Goal: Task Accomplishment & Management: Use online tool/utility

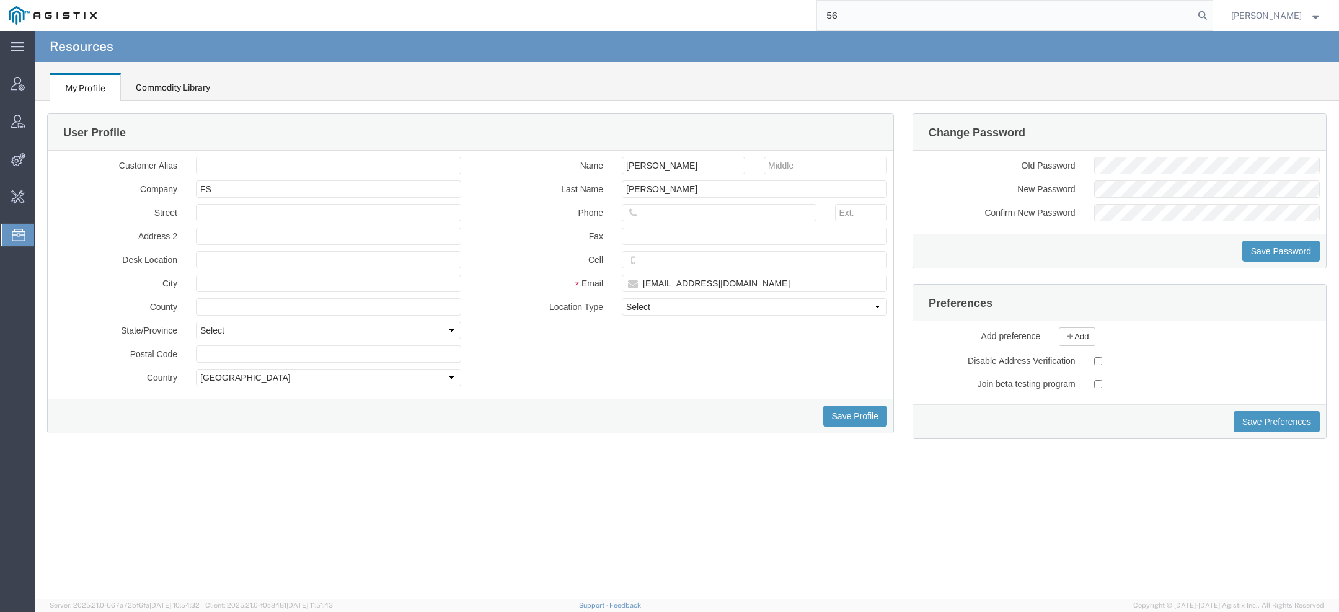
type input "5"
type input "pgw"
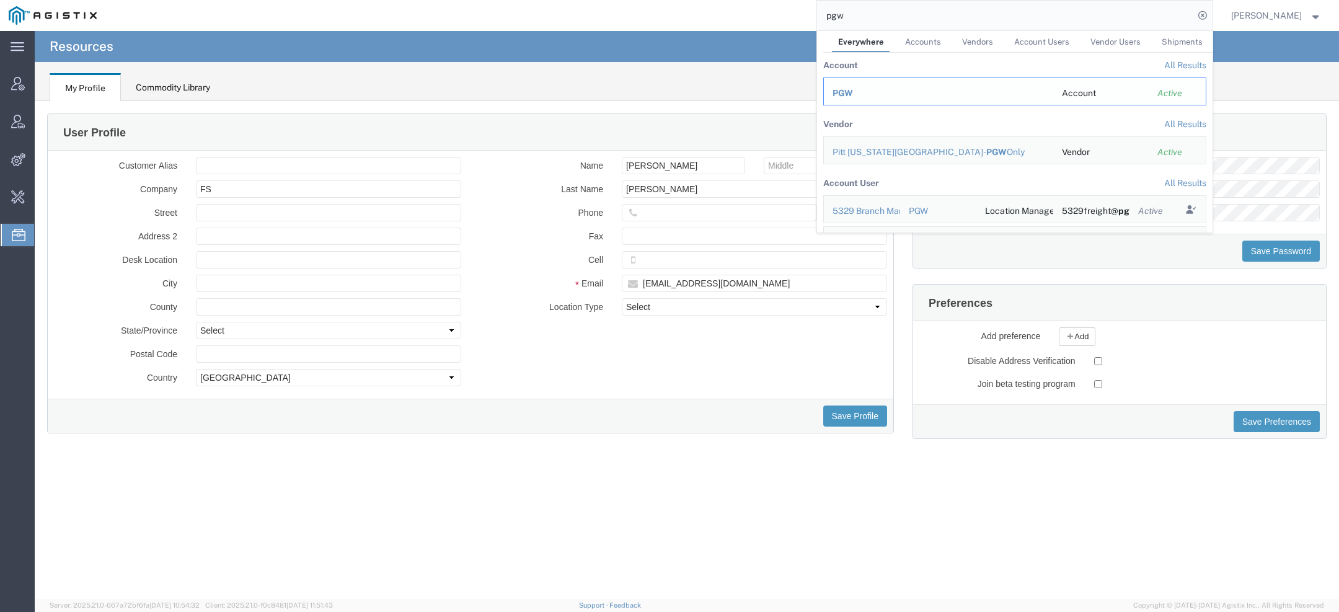
click at [859, 89] on div "PGW" at bounding box center [939, 93] width 212 height 13
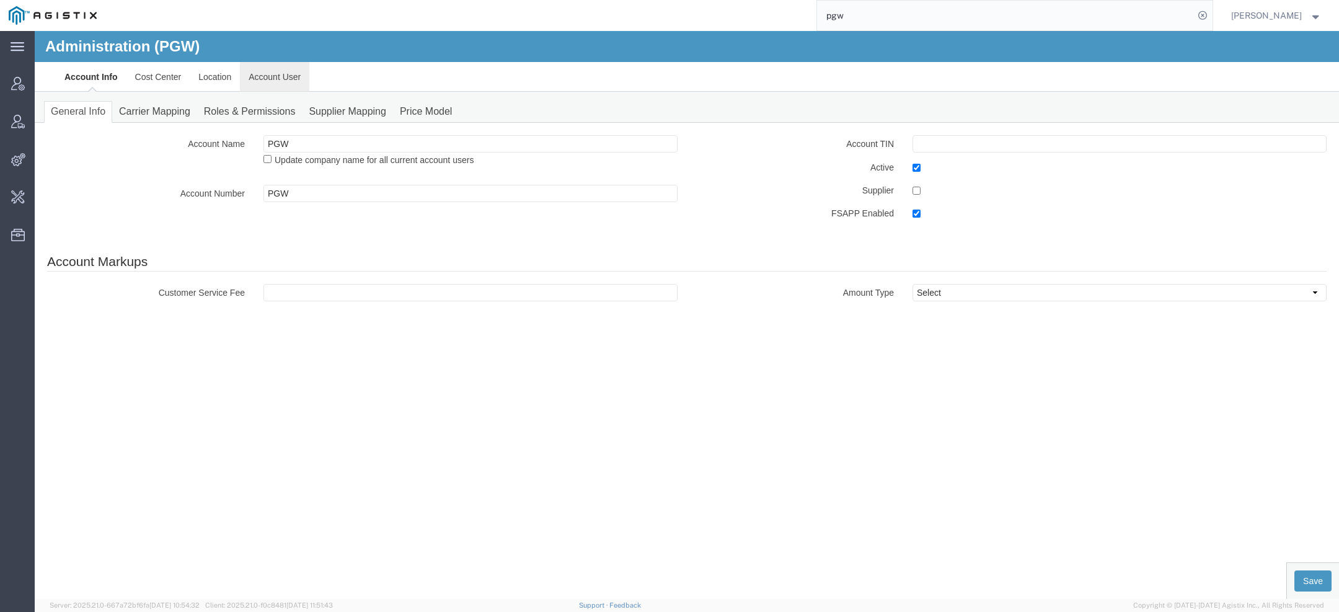
click at [251, 73] on link "Account User" at bounding box center [274, 77] width 69 height 30
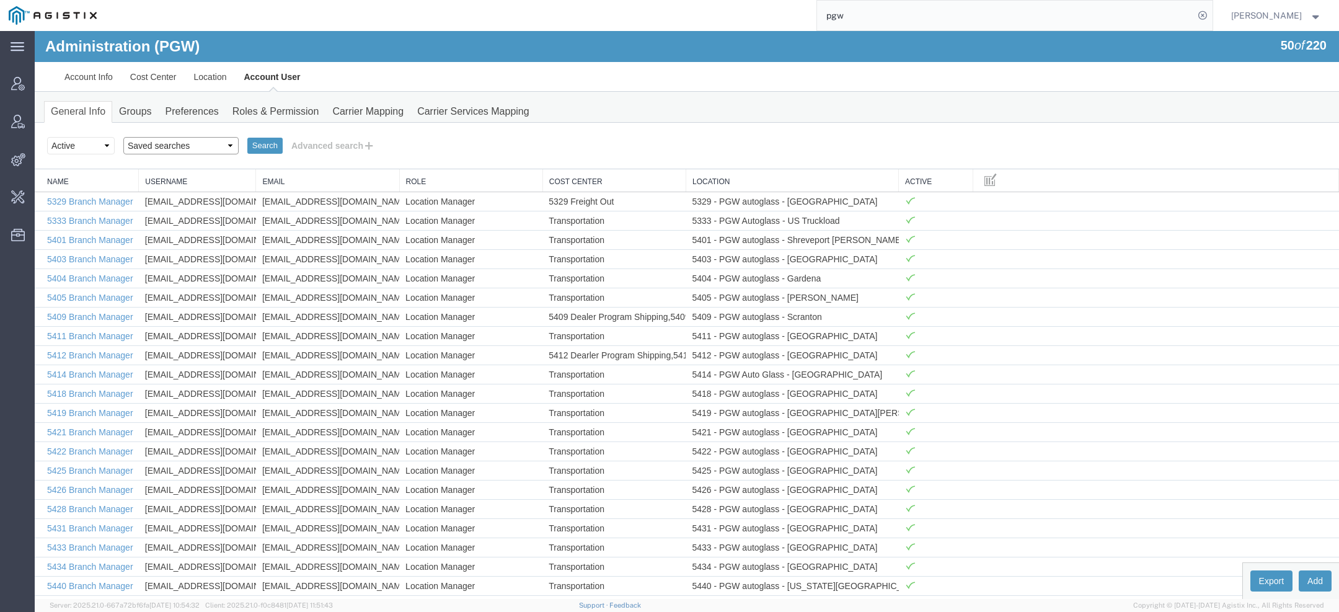
click at [193, 143] on select "Saved searches Exclude Branch Manager Jason Offline user" at bounding box center [180, 145] width 115 height 17
select select "Offline user"
click at [123, 137] on select "Saved searches Exclude Branch Manager Jason Offline user" at bounding box center [180, 145] width 115 height 17
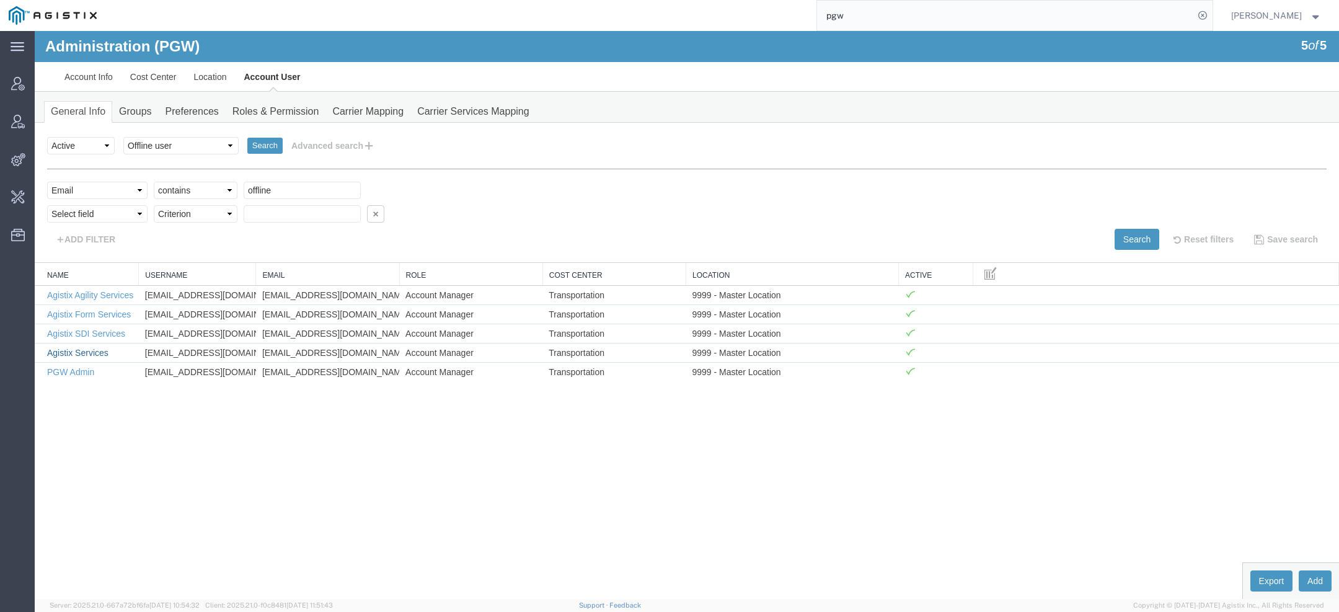
click at [91, 348] on link "Agistix Services" at bounding box center [77, 353] width 61 height 10
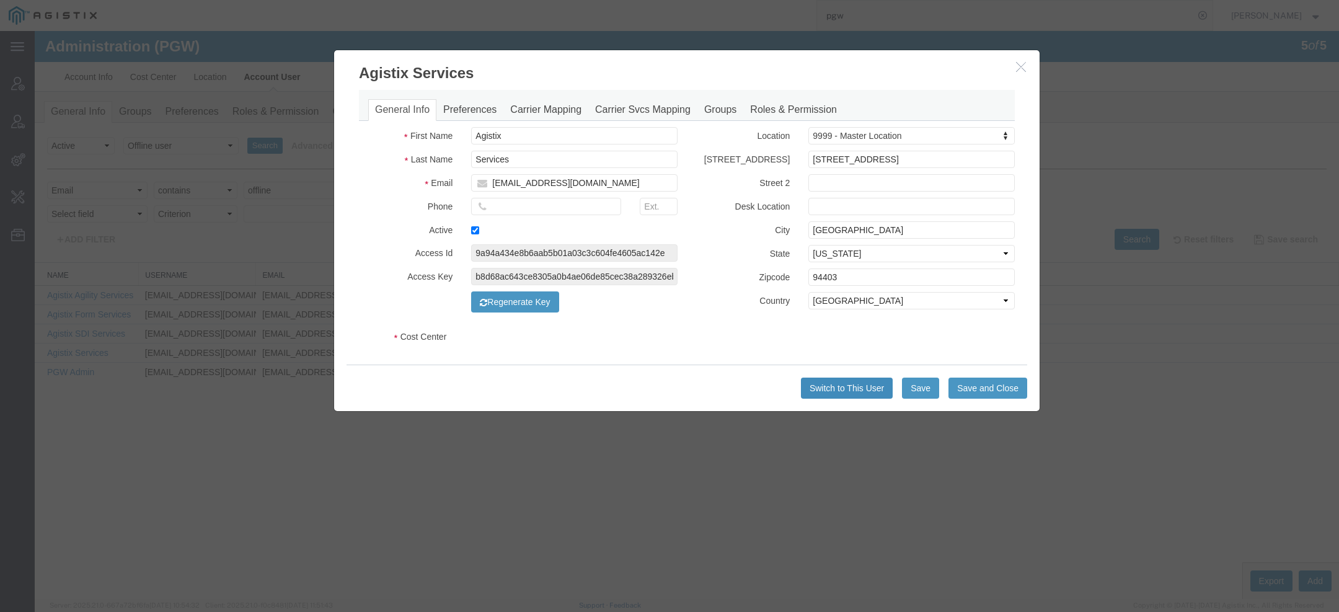
select select "COSTCENTER"
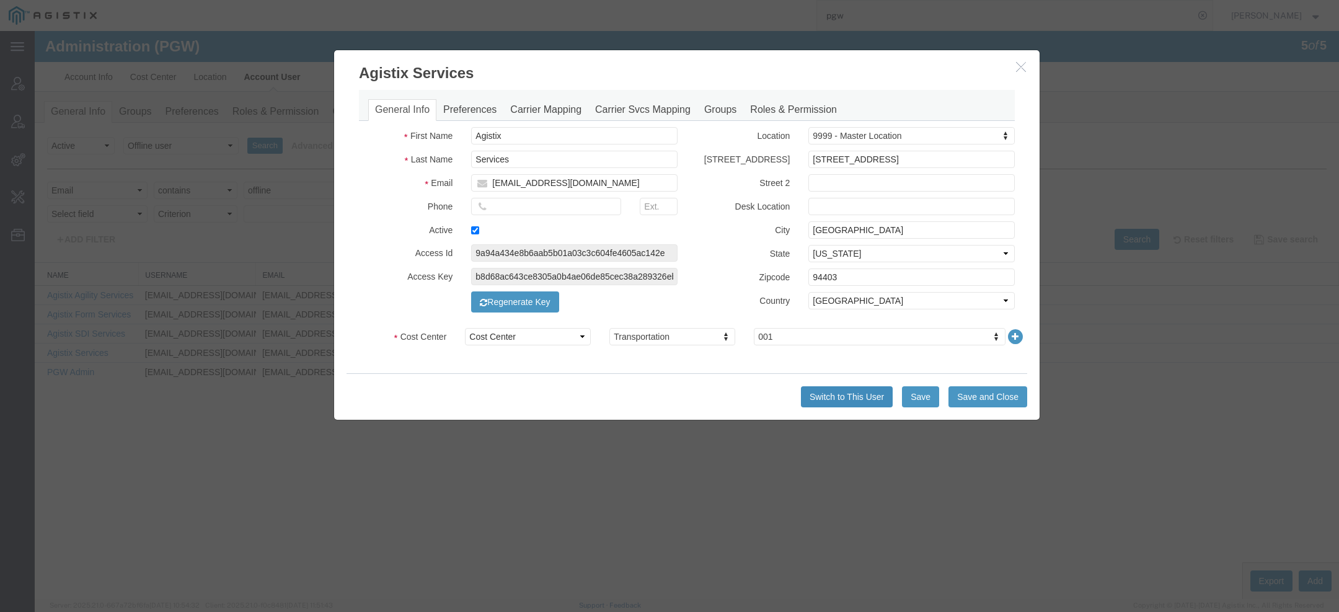
click at [812, 398] on button "Switch to This User" at bounding box center [847, 396] width 92 height 21
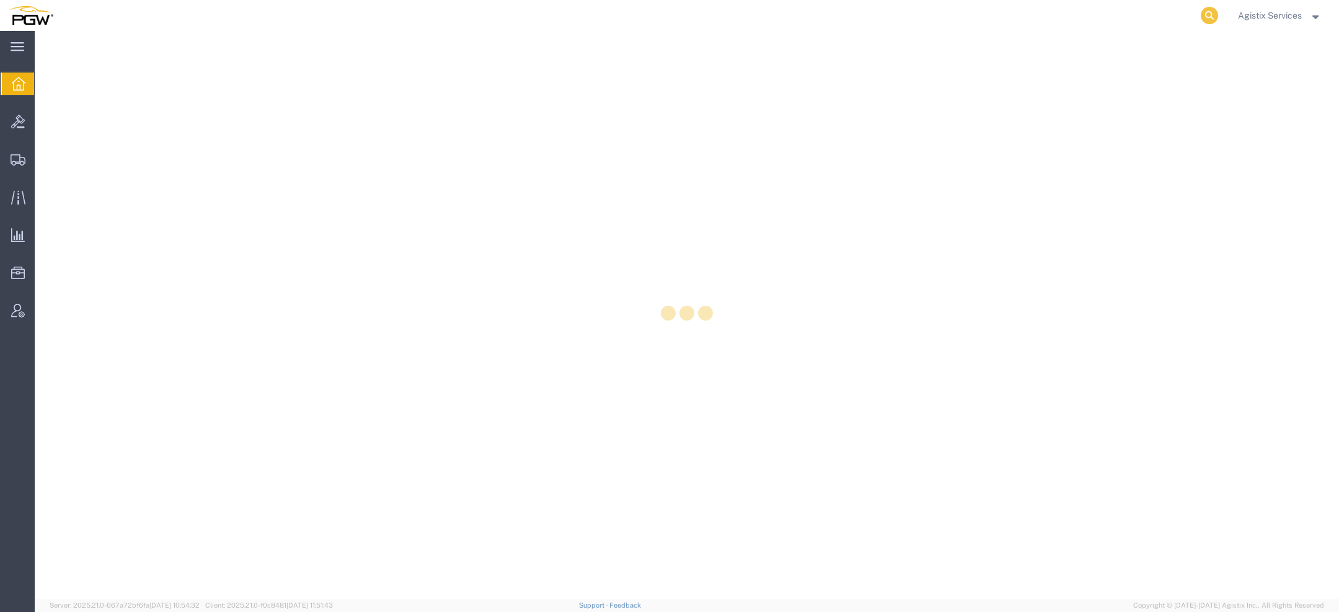
click at [1204, 16] on icon at bounding box center [1209, 15] width 17 height 17
paste input "57117440"
type input "57117440"
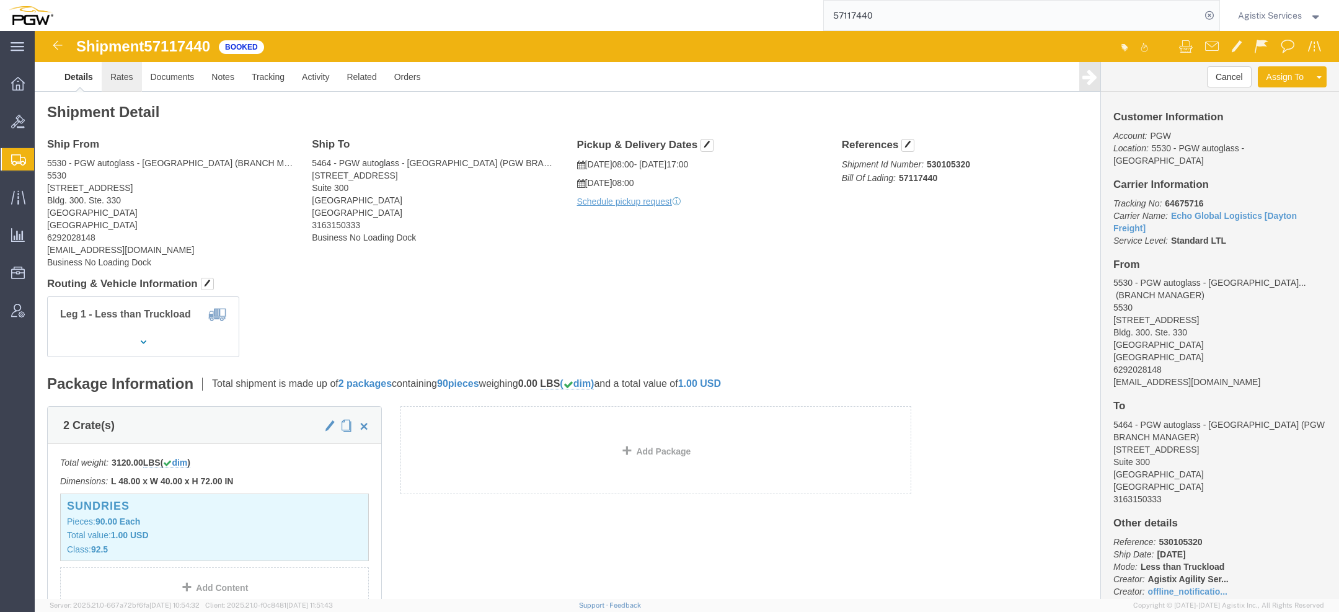
click link "Rates"
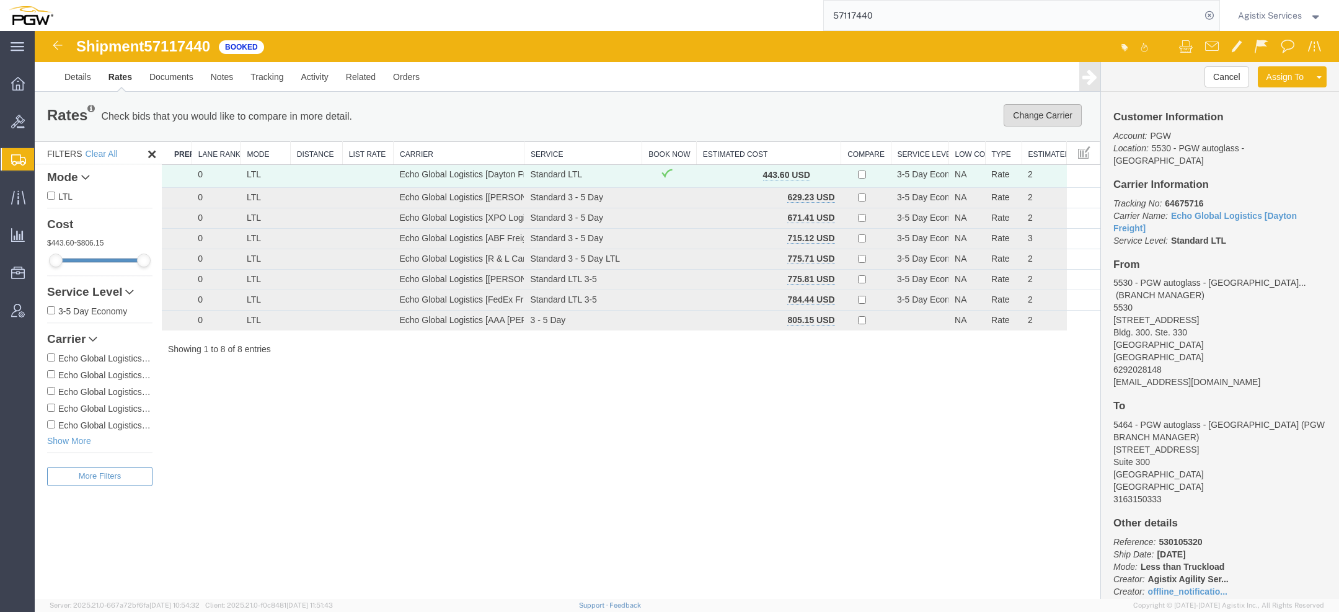
click at [1024, 110] on button "Change Carrier" at bounding box center [1043, 115] width 78 height 22
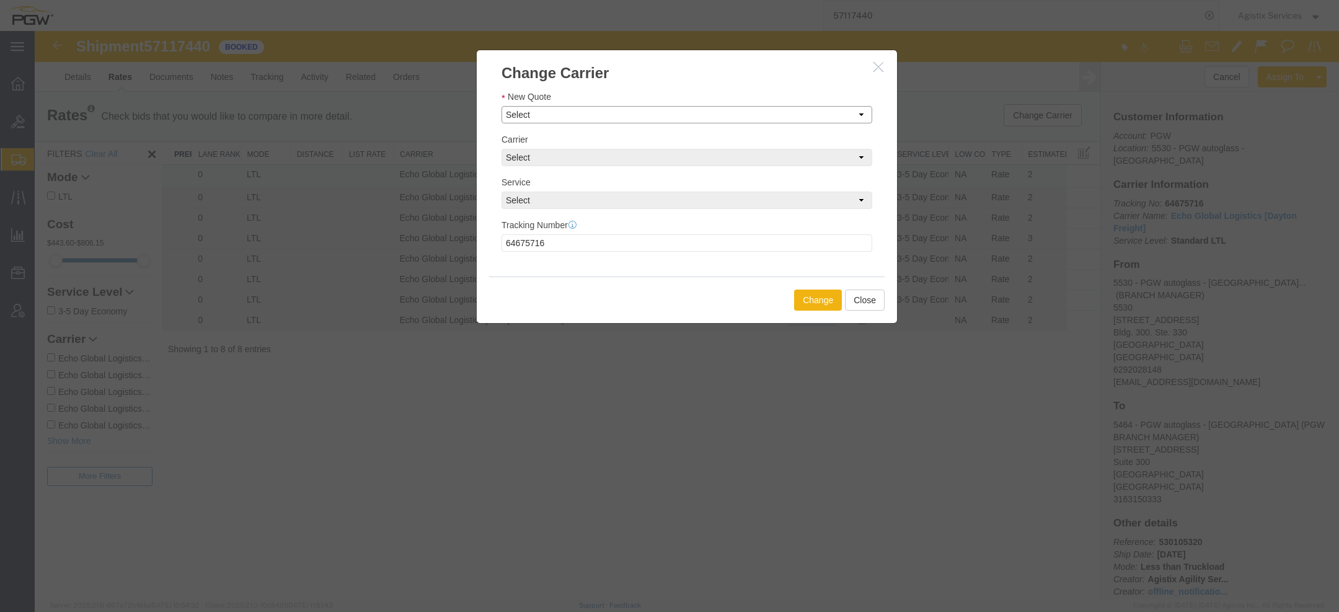
click at [555, 113] on select "Select Set Carrier and Service Manually AAA [PERSON_NAME] - 3 - 5 Day, null, 80…" at bounding box center [687, 114] width 371 height 17
click at [502, 106] on select "Select Set Carrier and Service Manually AAA [PERSON_NAME] - 3 - 5 Day, null, 80…" at bounding box center [687, 114] width 371 height 17
click at [565, 115] on select "Select Set Carrier and Service Manually AAA [PERSON_NAME] - 3 - 5 Day, null, 80…" at bounding box center [687, 114] width 371 height 17
select select "111|14223|4622"
click at [502, 106] on select "Select Set Carrier and Service Manually AAA [PERSON_NAME] - 3 - 5 Day, null, 80…" at bounding box center [687, 114] width 371 height 17
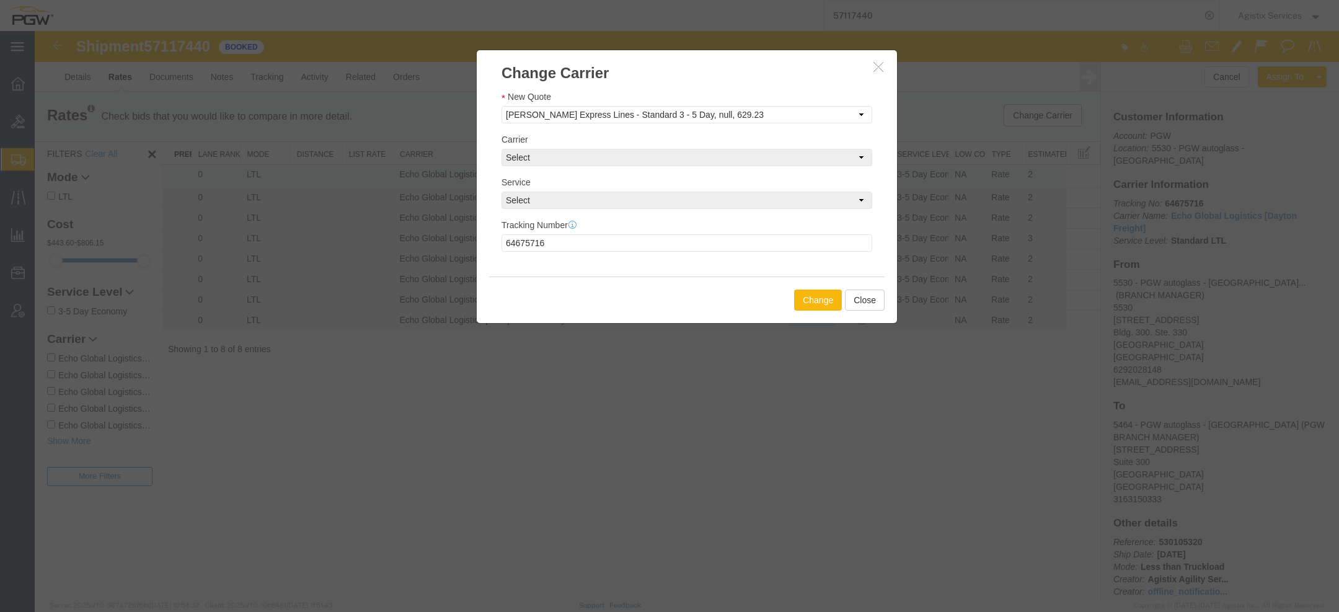
click at [812, 296] on button "Change" at bounding box center [818, 300] width 48 height 21
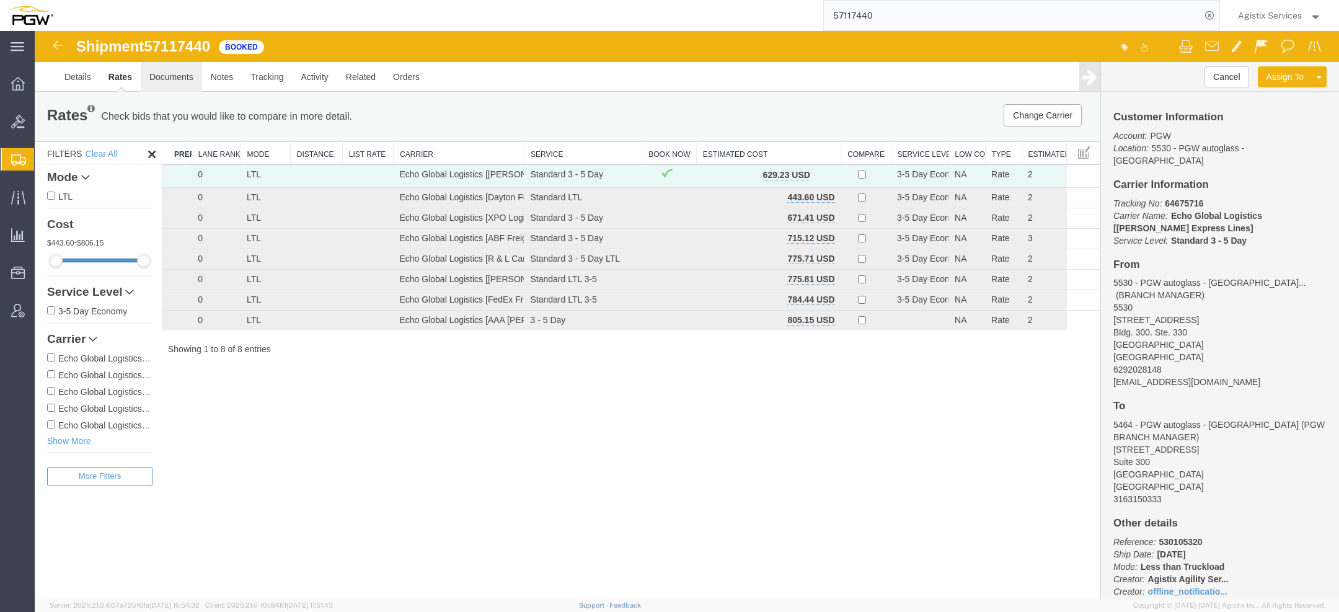
click at [170, 80] on link "Documents" at bounding box center [171, 77] width 61 height 30
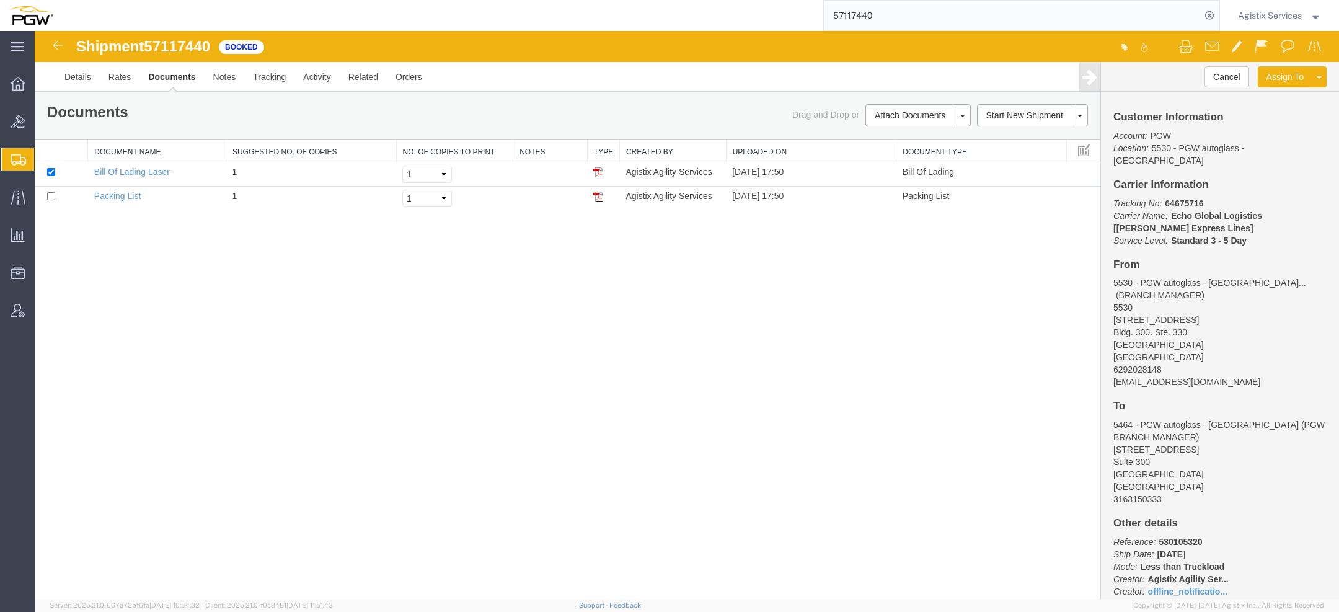
click at [35, 31] on link "Regenerate Documents" at bounding box center [35, 31] width 0 height 0
click at [169, 79] on link "Documents" at bounding box center [172, 77] width 64 height 30
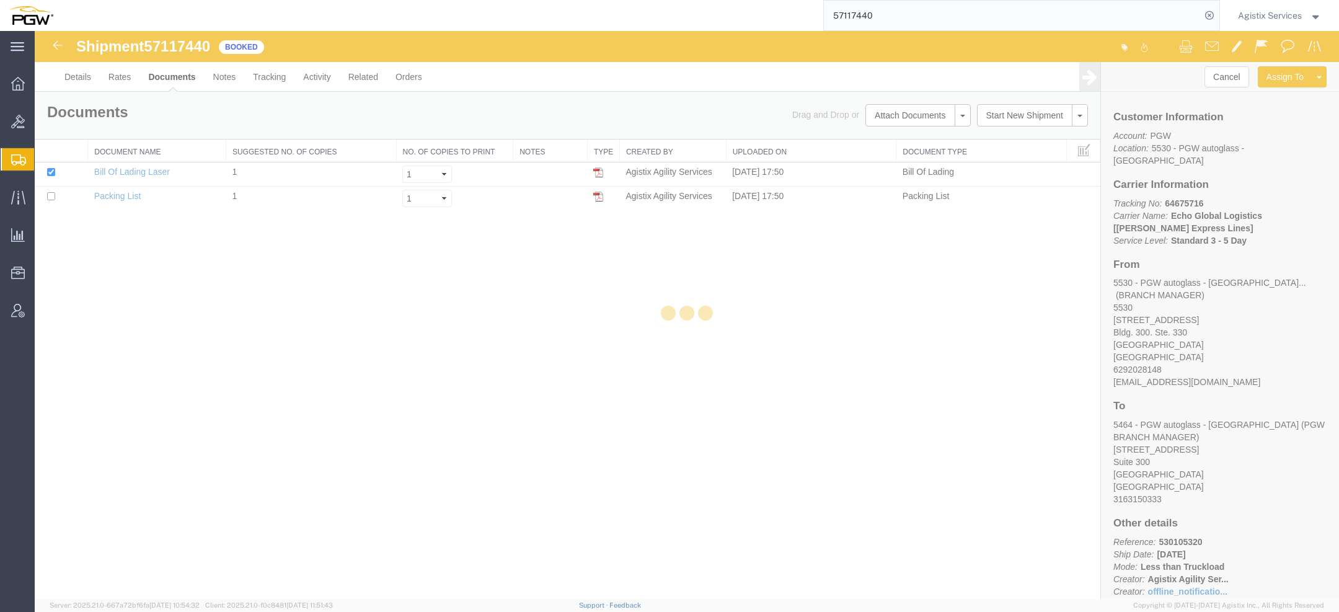
click at [169, 79] on div at bounding box center [687, 315] width 1305 height 568
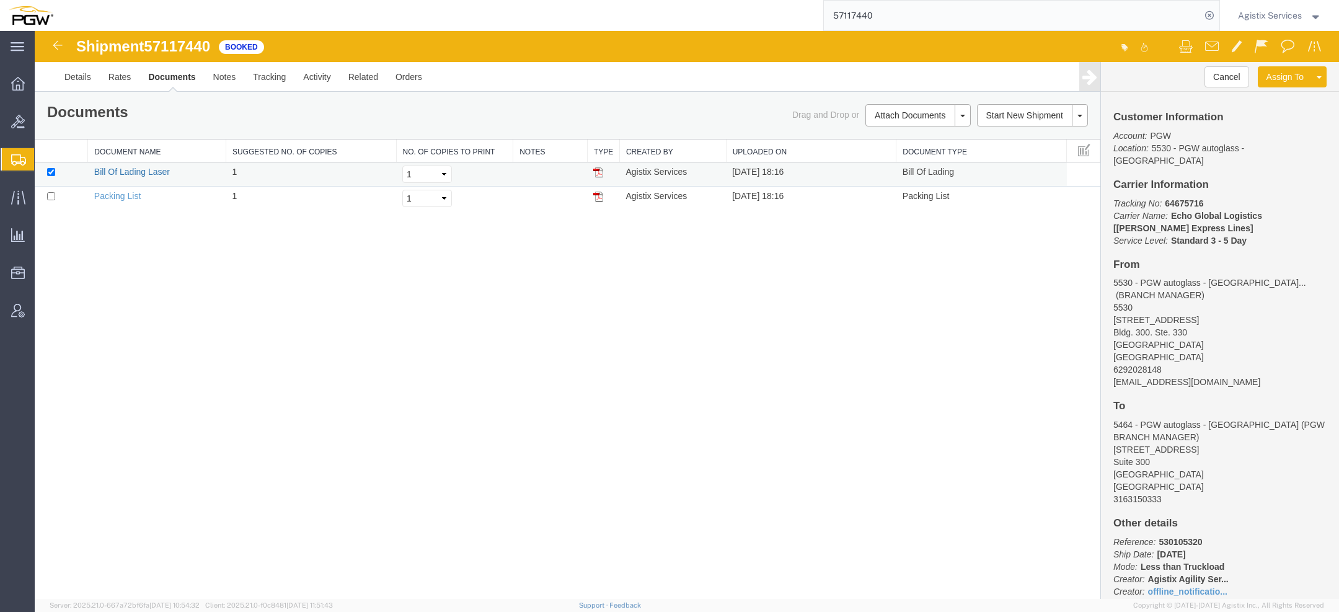
click at [149, 170] on link "Bill Of Lading Laser" at bounding box center [132, 172] width 76 height 10
